Goal: Share content

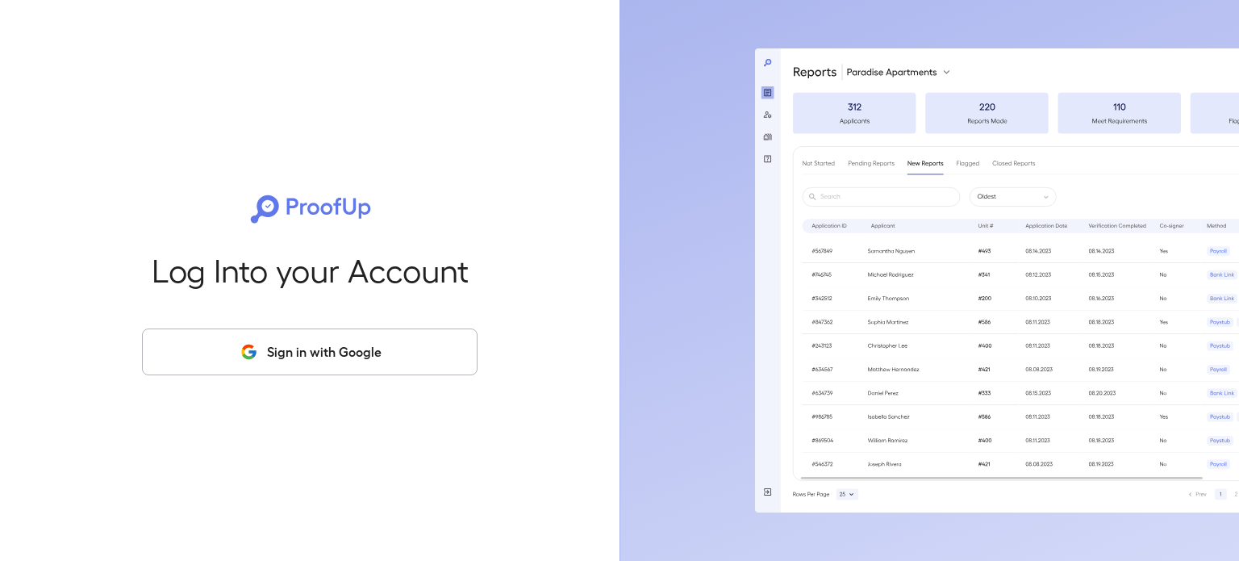
click at [382, 343] on button "Sign in with Google" at bounding box center [310, 351] width 336 height 47
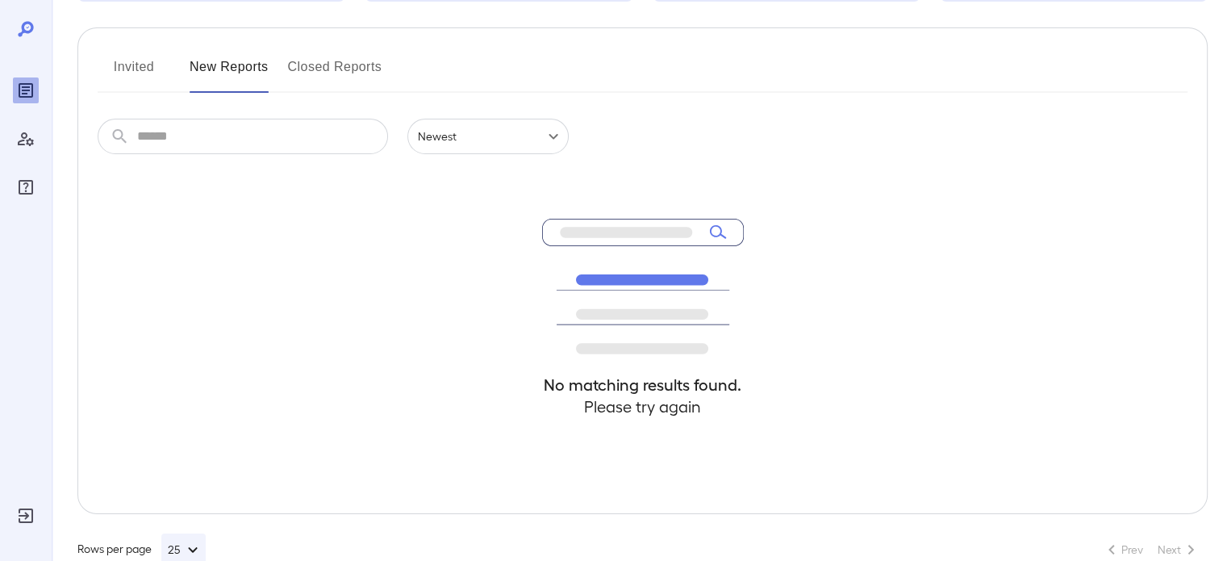
scroll to position [210, 0]
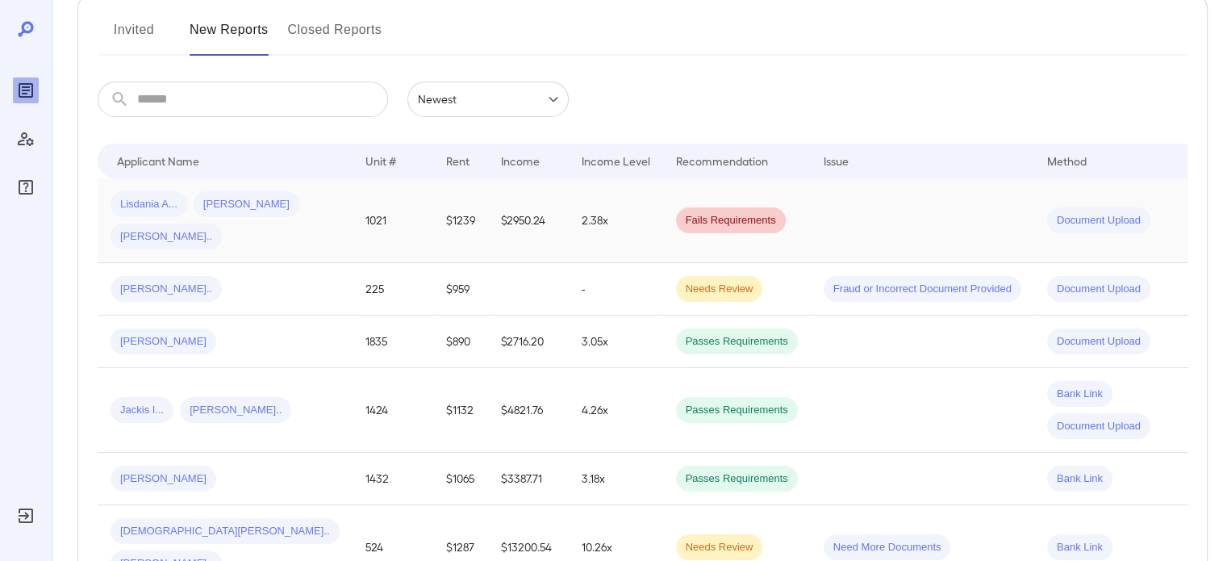
click at [353, 235] on td "1021" at bounding box center [393, 220] width 81 height 85
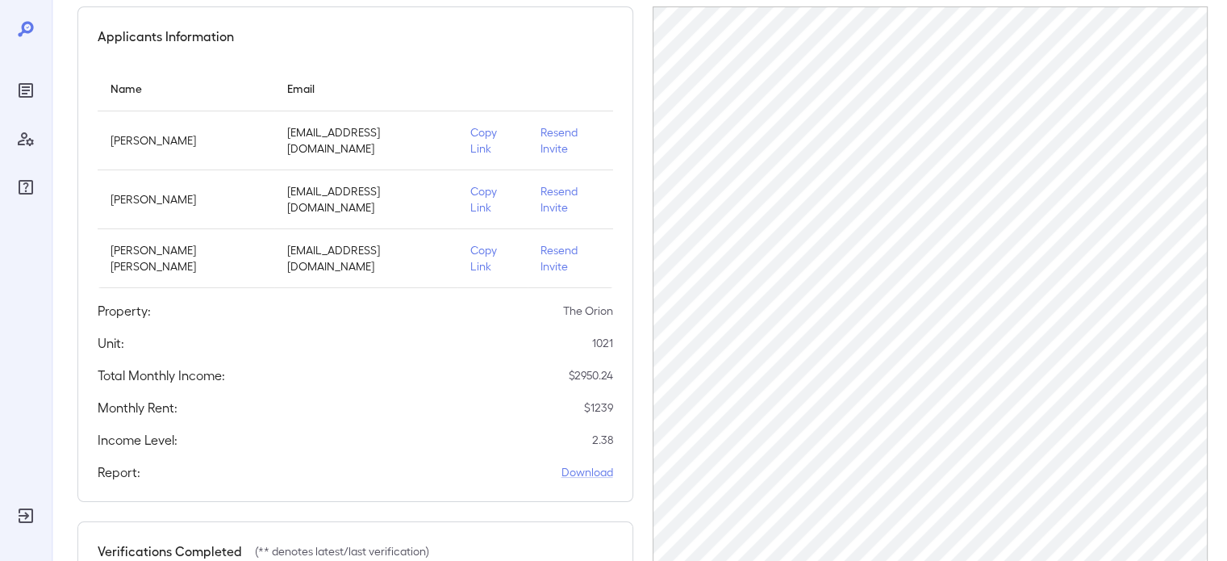
scroll to position [132, 0]
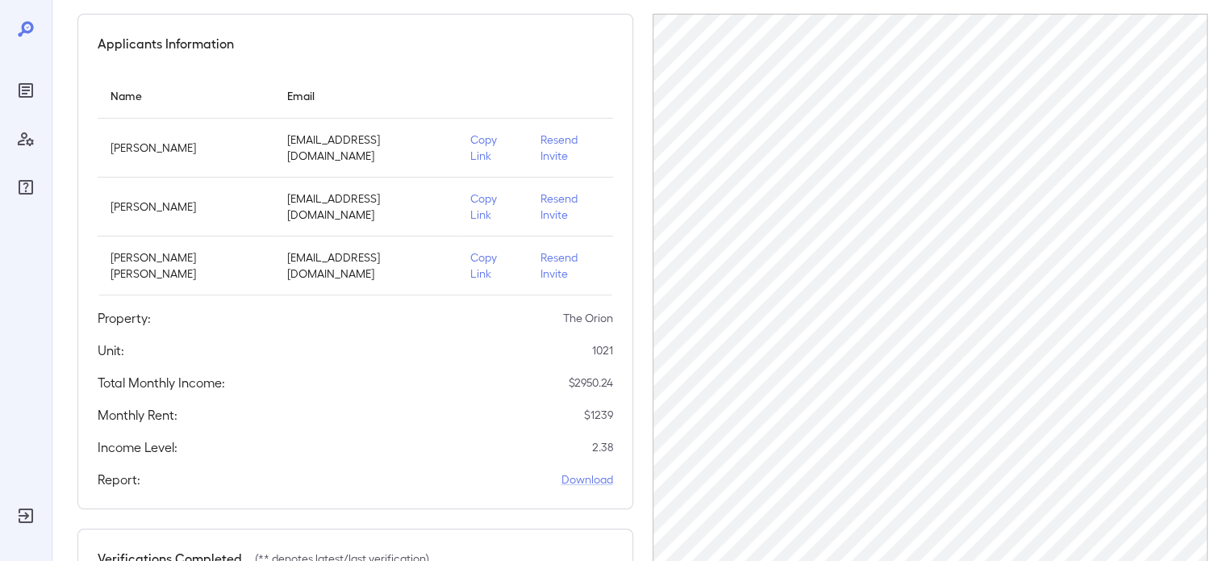
click at [484, 206] on p "Copy Link" at bounding box center [492, 206] width 44 height 32
click at [480, 262] on p "Copy Link" at bounding box center [492, 265] width 44 height 32
